Goal: Find specific page/section: Find specific page/section

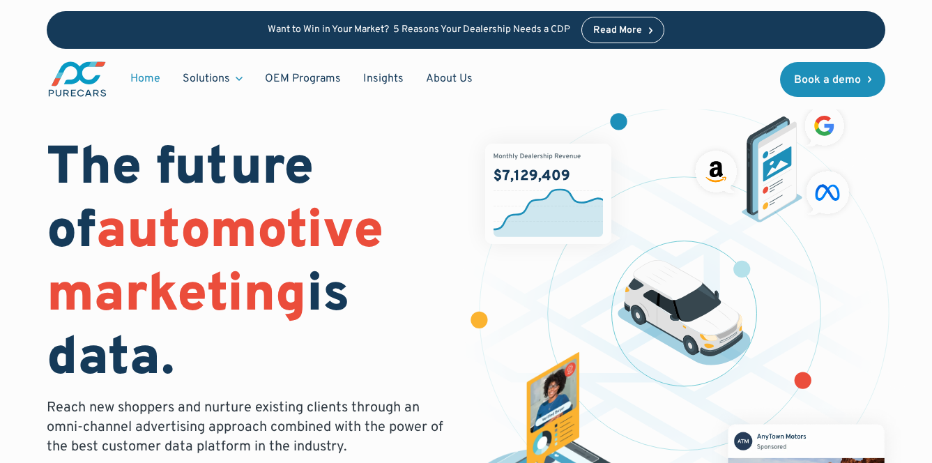
click at [69, 92] on img "main" at bounding box center [77, 79] width 61 height 38
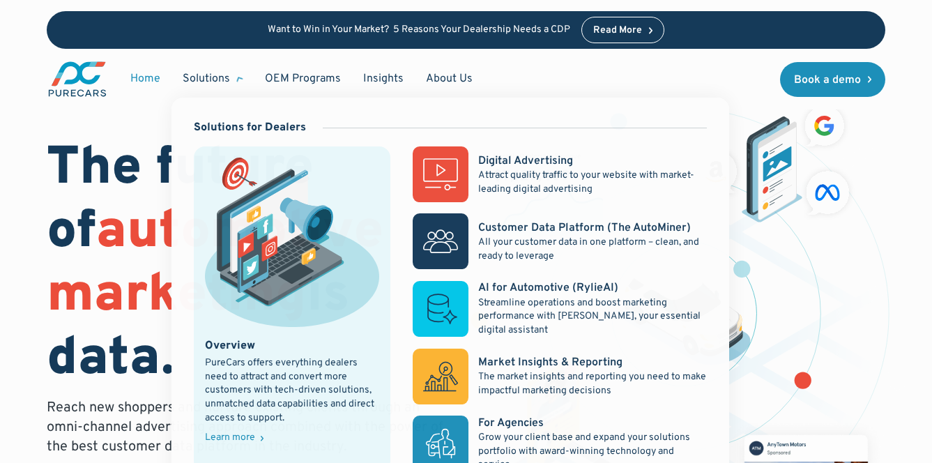
click at [203, 85] on div "Solutions" at bounding box center [206, 78] width 47 height 15
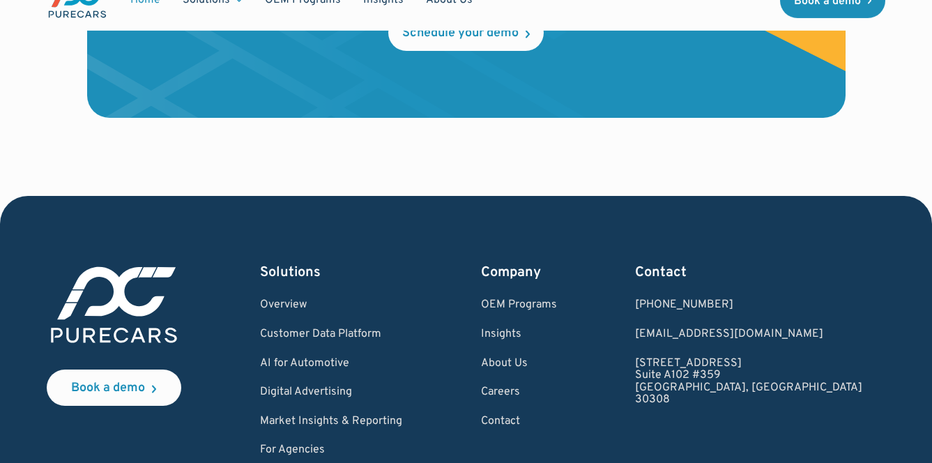
scroll to position [4240, 0]
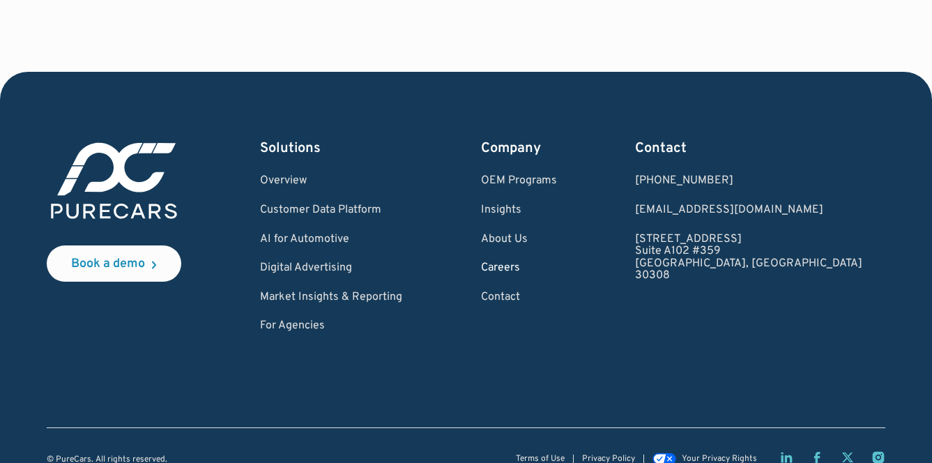
click at [557, 262] on link "Careers" at bounding box center [519, 268] width 76 height 13
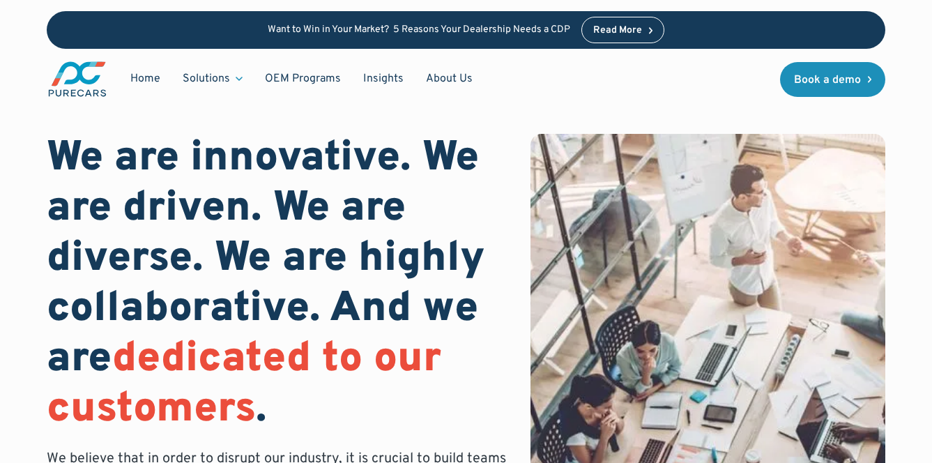
scroll to position [246, 0]
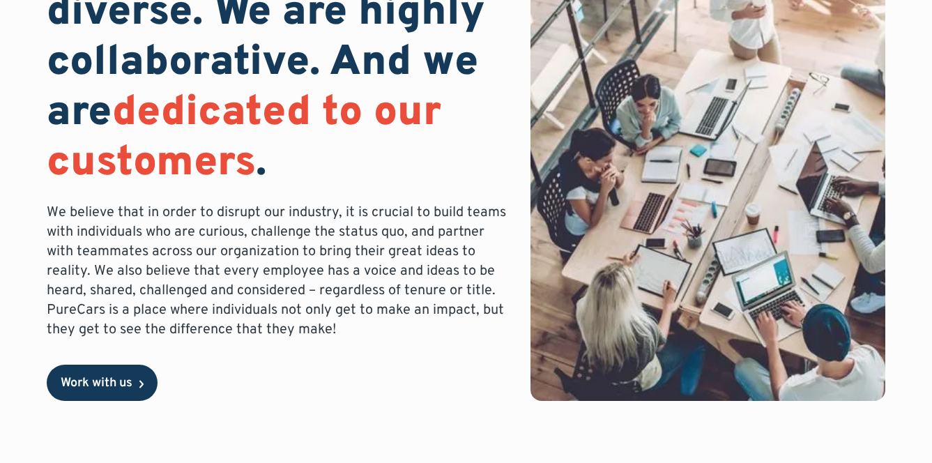
click at [130, 381] on div "Work with us" at bounding box center [97, 383] width 72 height 13
